Goal: Browse casually

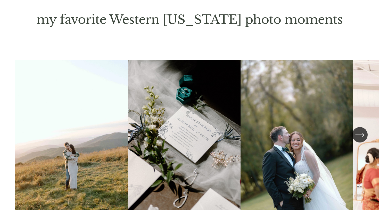
scroll to position [1219, 0]
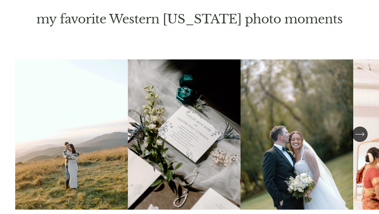
click at [83, 109] on ul "Carousel" at bounding box center [189, 140] width 348 height 161
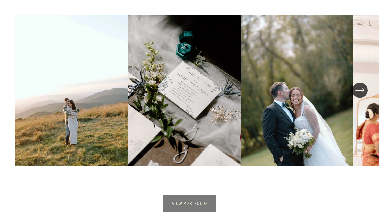
scroll to position [1253, 0]
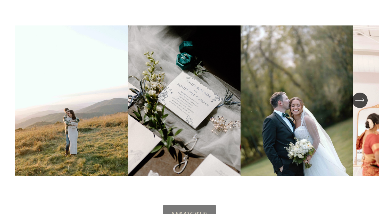
click at [196, 205] on link "View portfolio" at bounding box center [189, 213] width 53 height 17
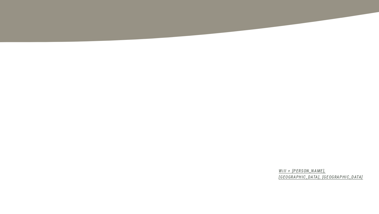
scroll to position [432, 0]
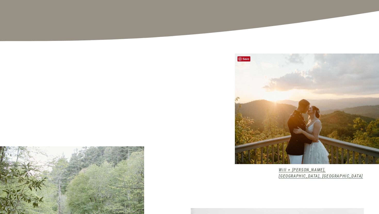
click at [317, 159] on div at bounding box center [307, 109] width 144 height 111
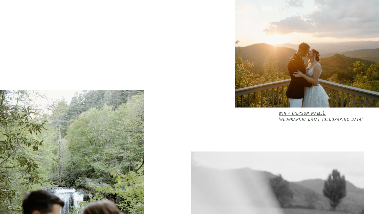
scroll to position [480, 0]
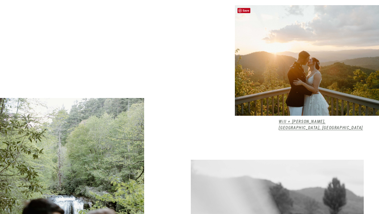
click at [271, 112] on div at bounding box center [307, 60] width 144 height 111
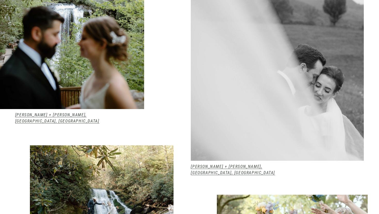
scroll to position [675, 0]
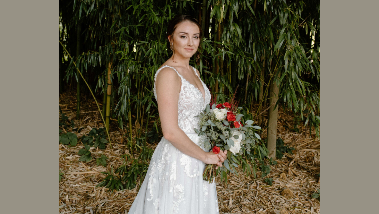
scroll to position [6381, 0]
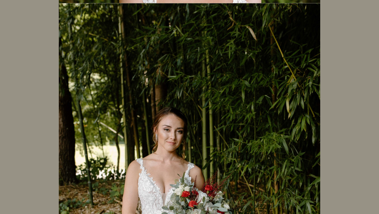
scroll to position [8160, 0]
